Goal: Find specific page/section: Find specific page/section

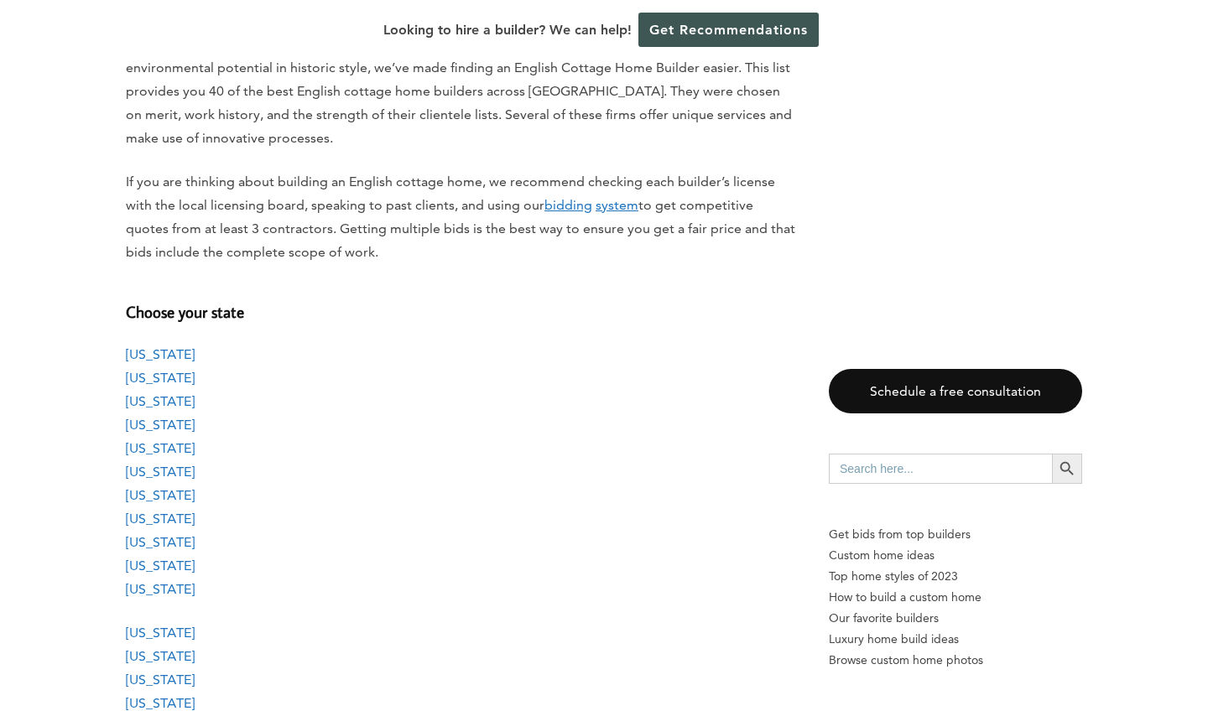
scroll to position [1141, 0]
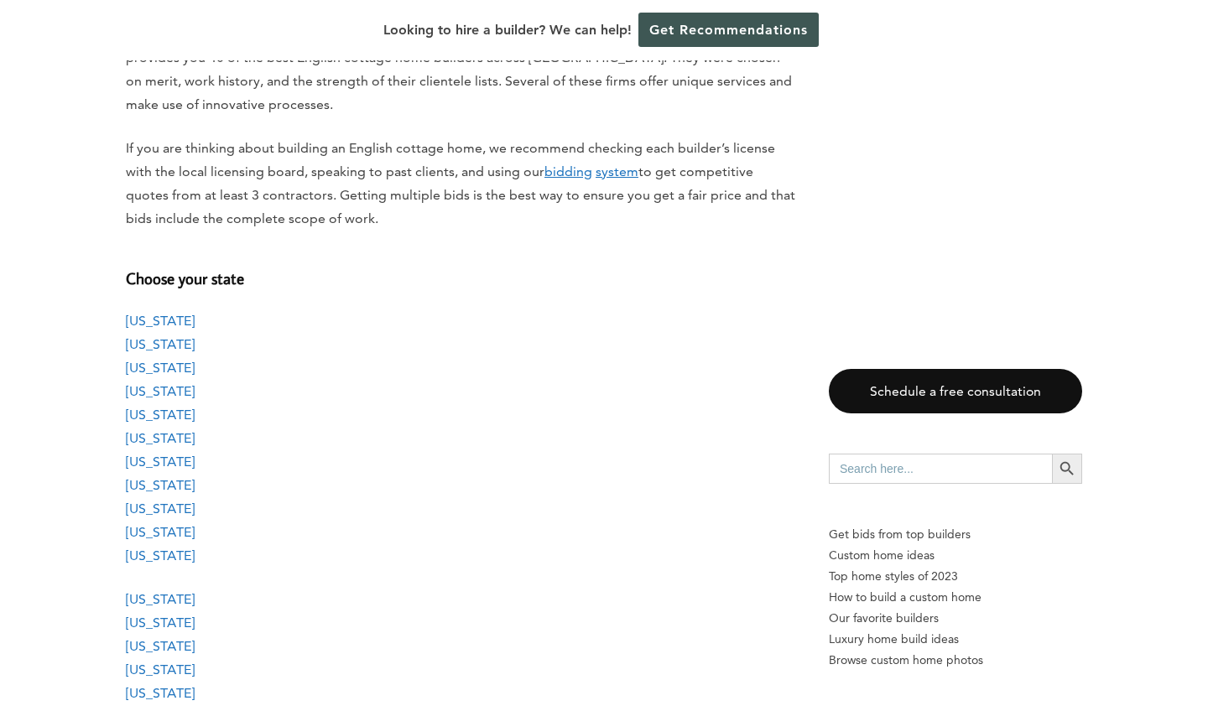
click at [162, 383] on link "[US_STATE]" at bounding box center [160, 391] width 69 height 16
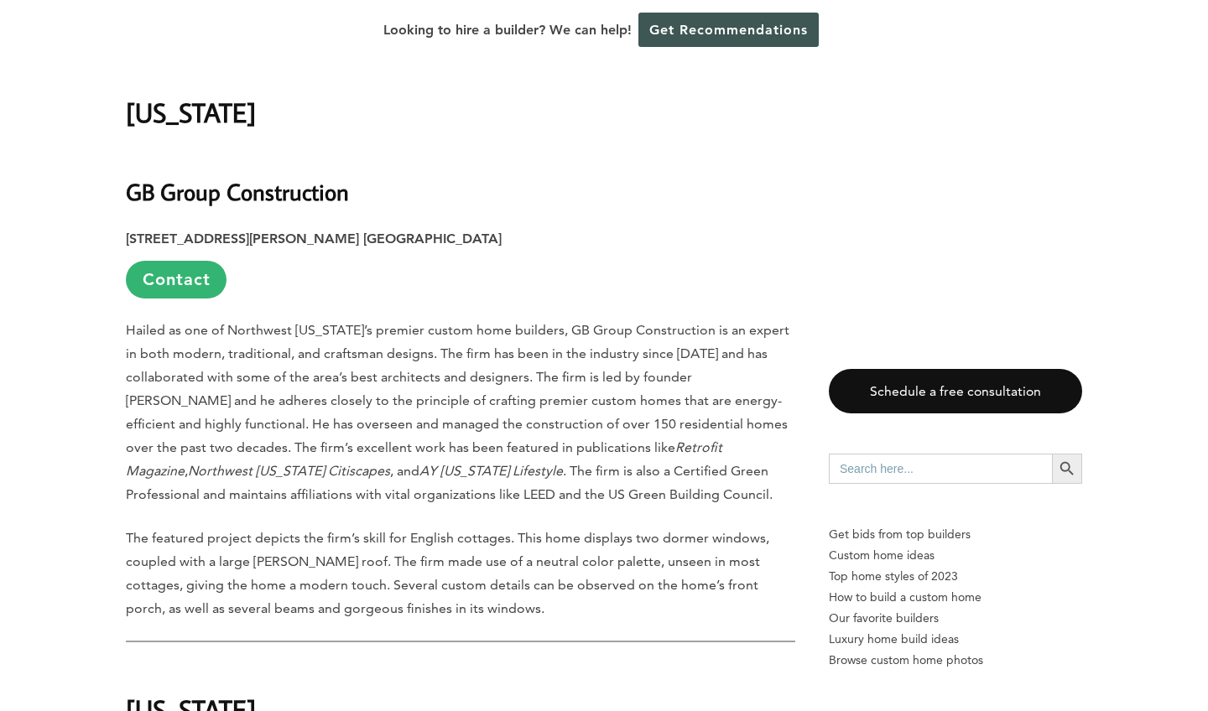
click at [153, 177] on strong "GB Group Construction" at bounding box center [237, 191] width 223 height 29
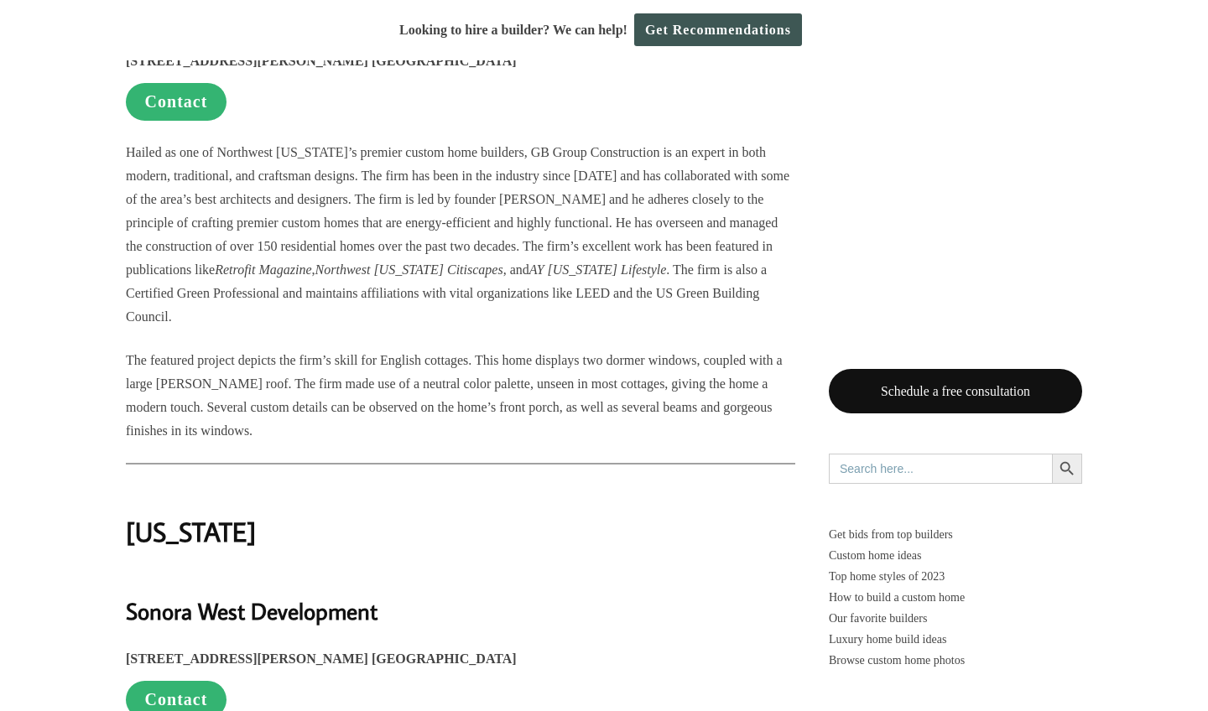
scroll to position [4025, 0]
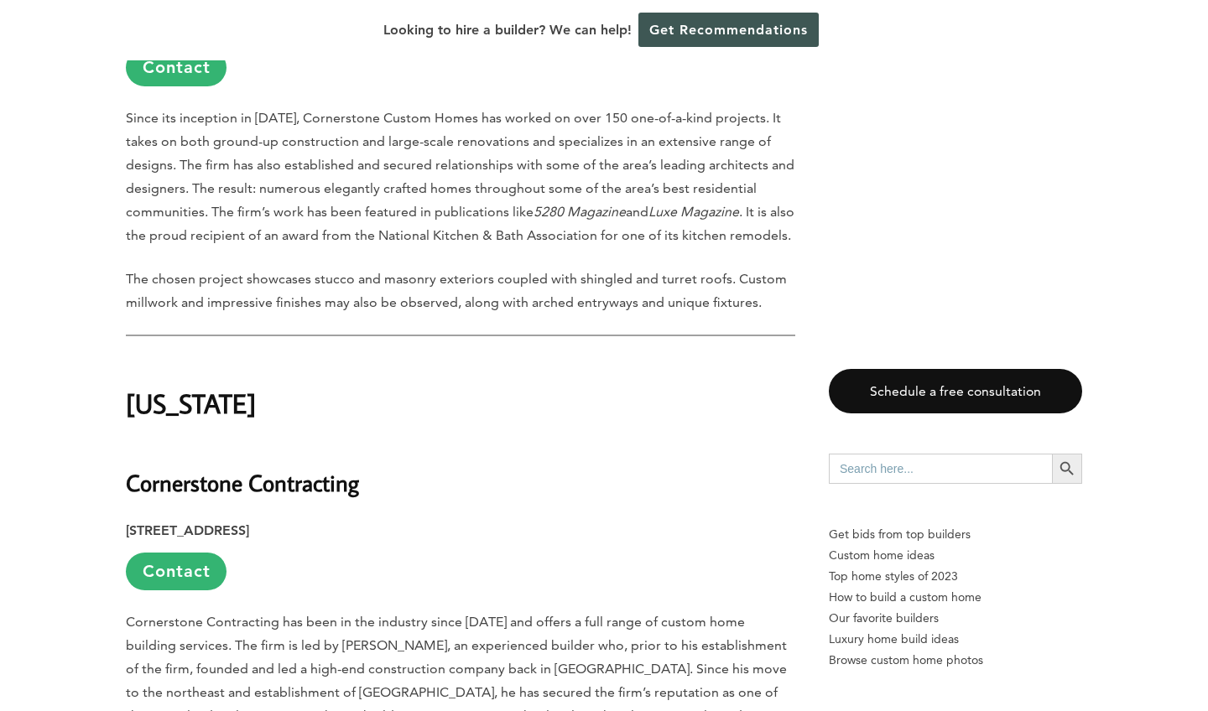
scroll to position [6083, 0]
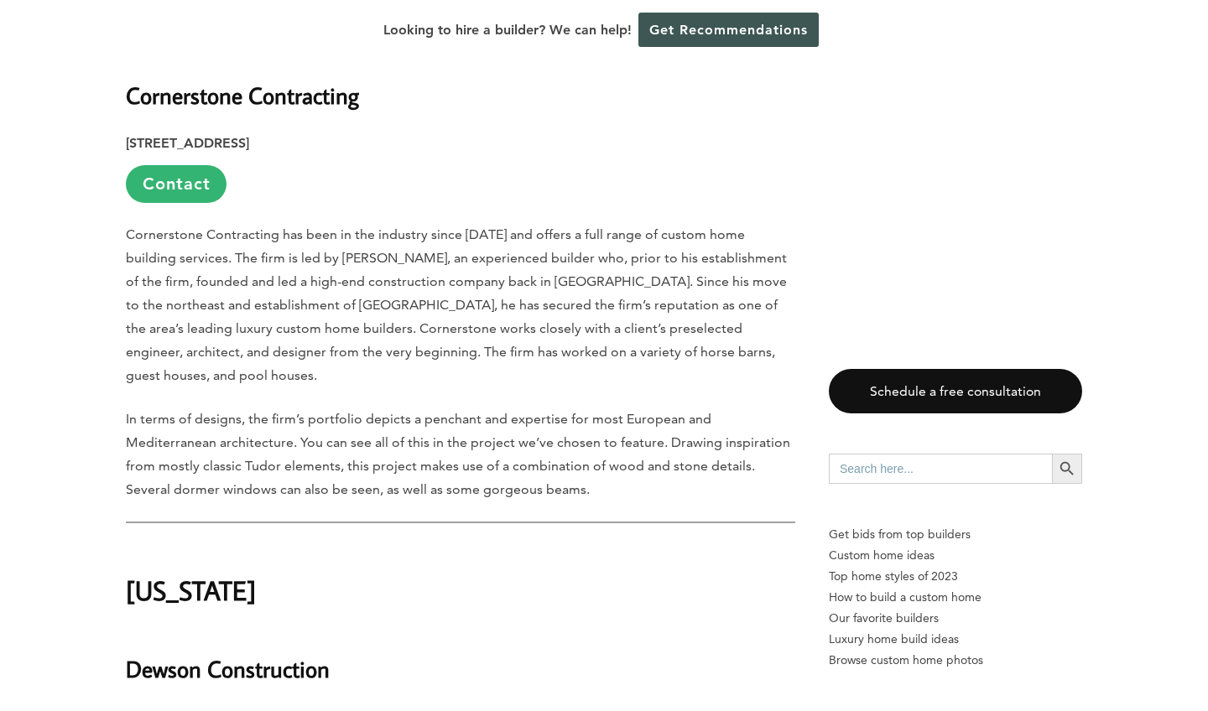
scroll to position [1141, 0]
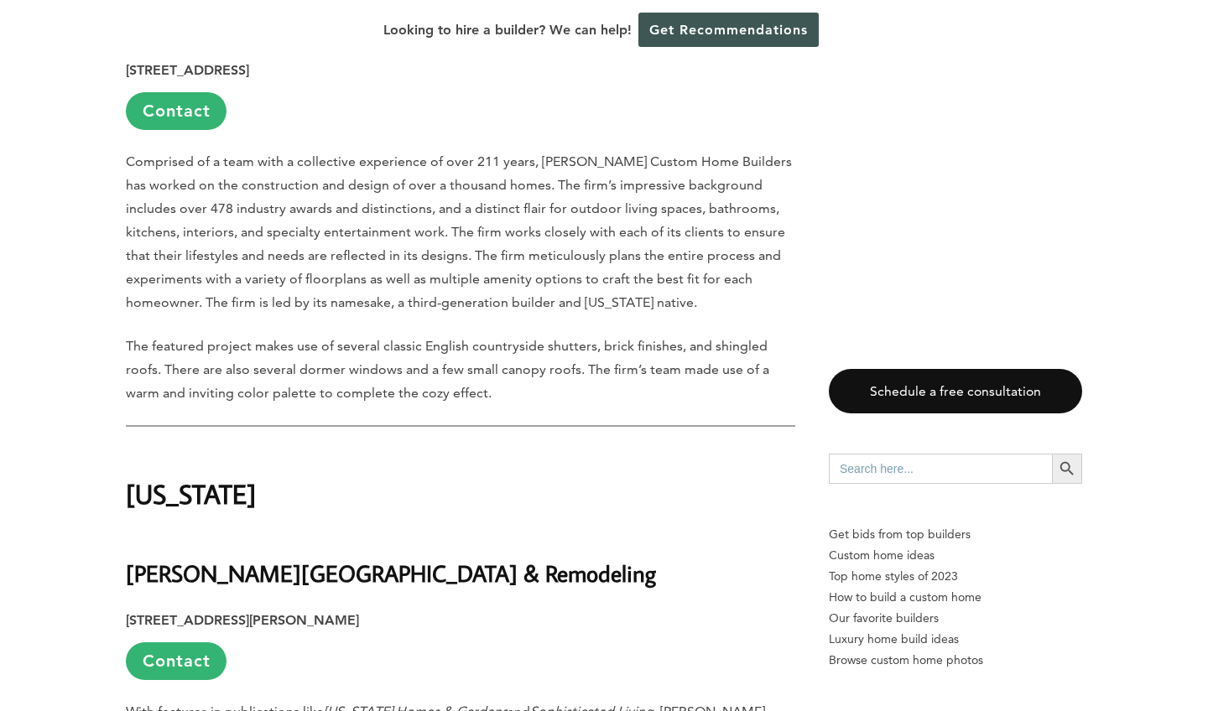
scroll to position [12213, 0]
